Goal: Use online tool/utility: Utilize a website feature to perform a specific function

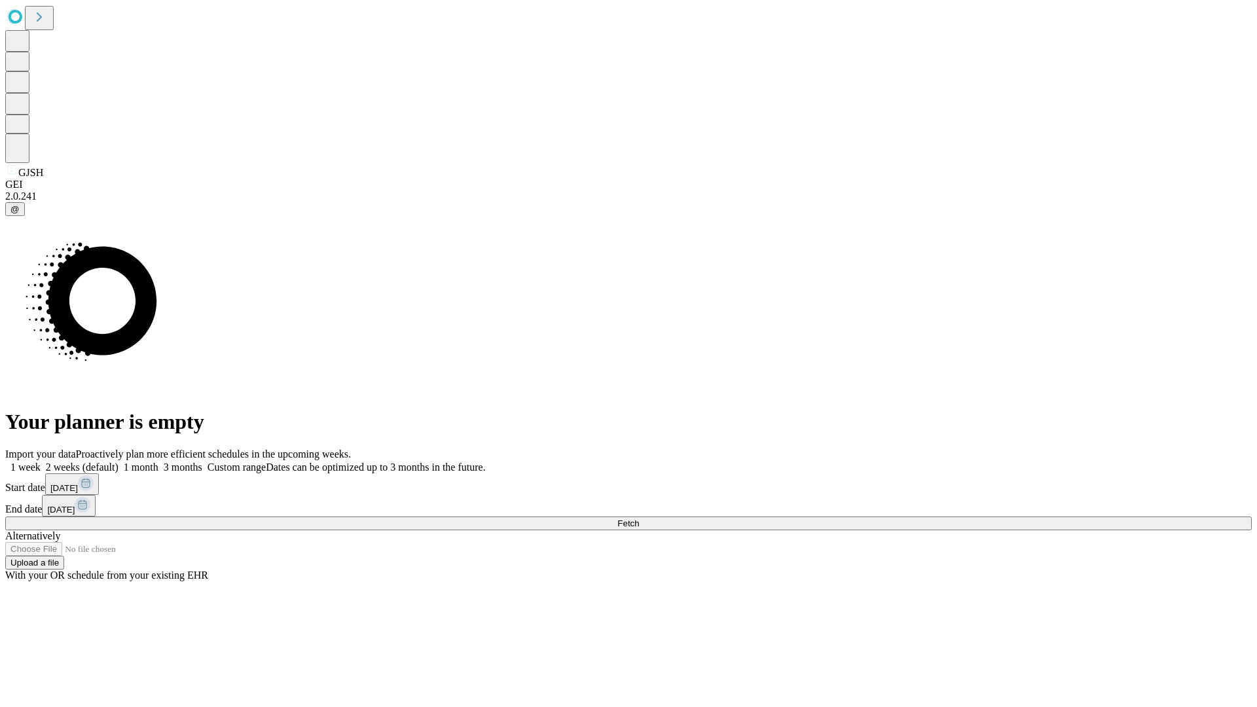
click at [639, 518] on span "Fetch" at bounding box center [628, 523] width 22 height 10
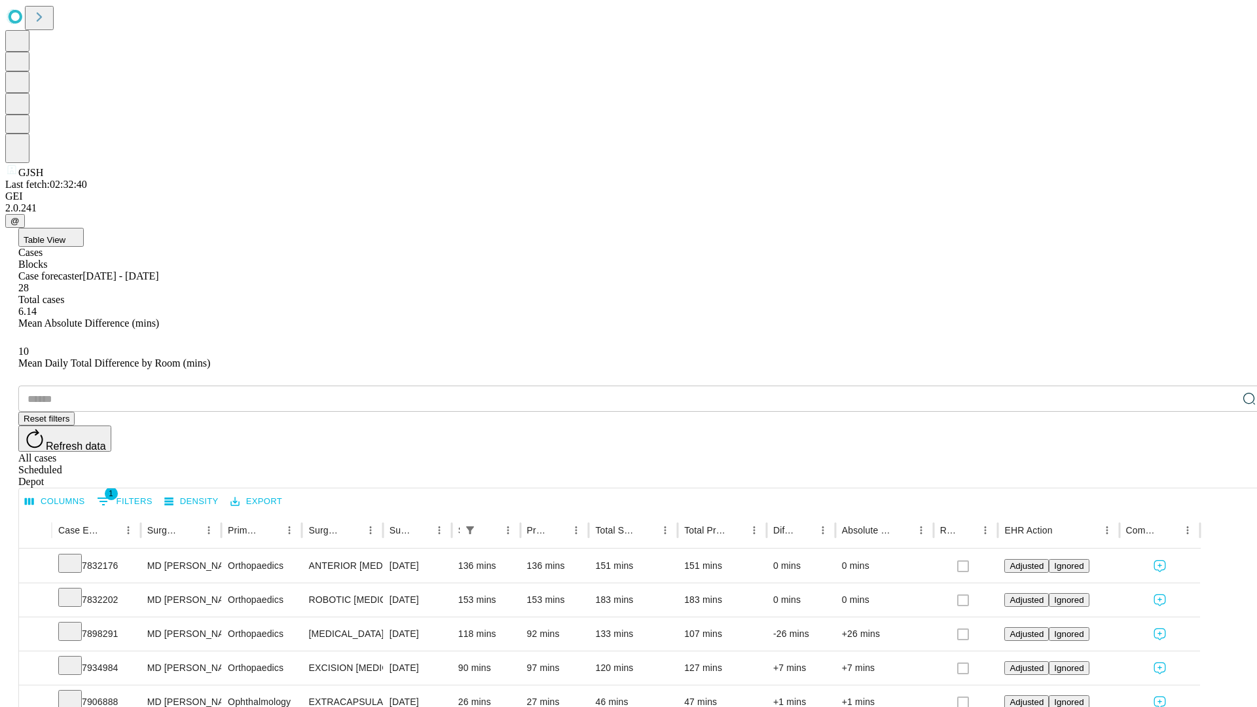
click at [65, 235] on span "Table View" at bounding box center [45, 240] width 42 height 10
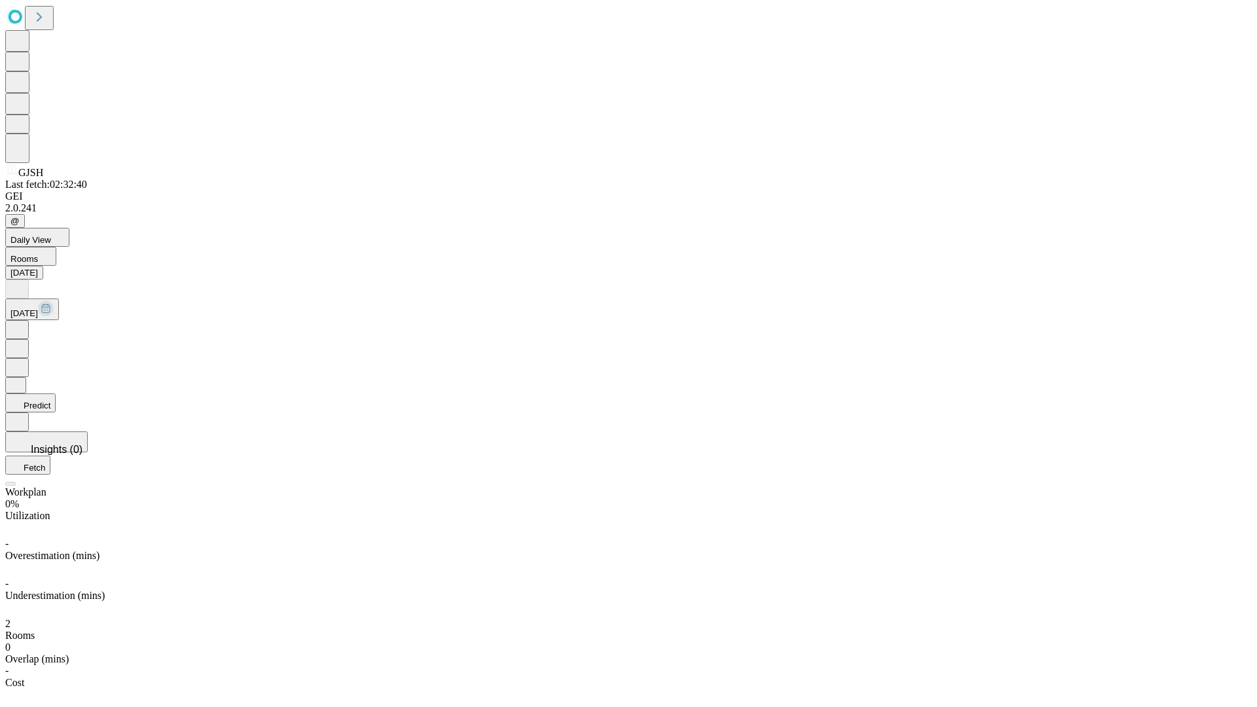
click at [56, 393] on button "Predict" at bounding box center [30, 402] width 50 height 19
